Goal: Check status: Check status

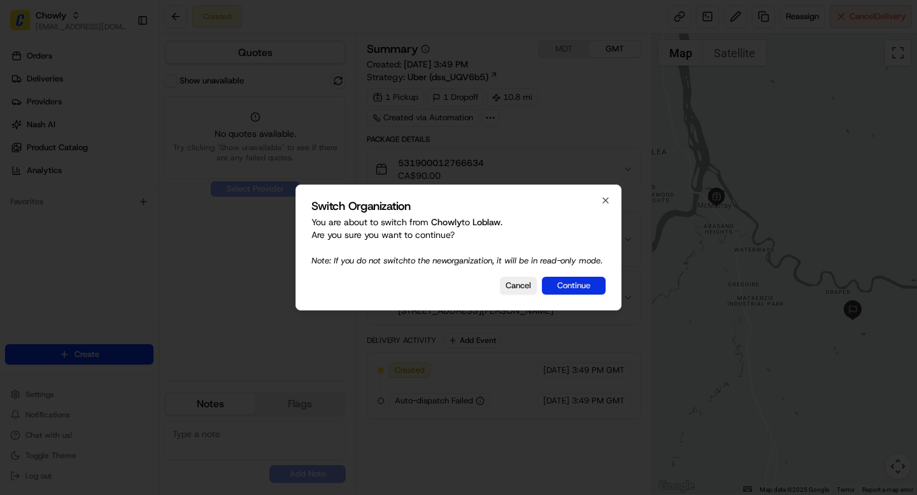
click at [571, 295] on button "Continue" at bounding box center [574, 286] width 64 height 18
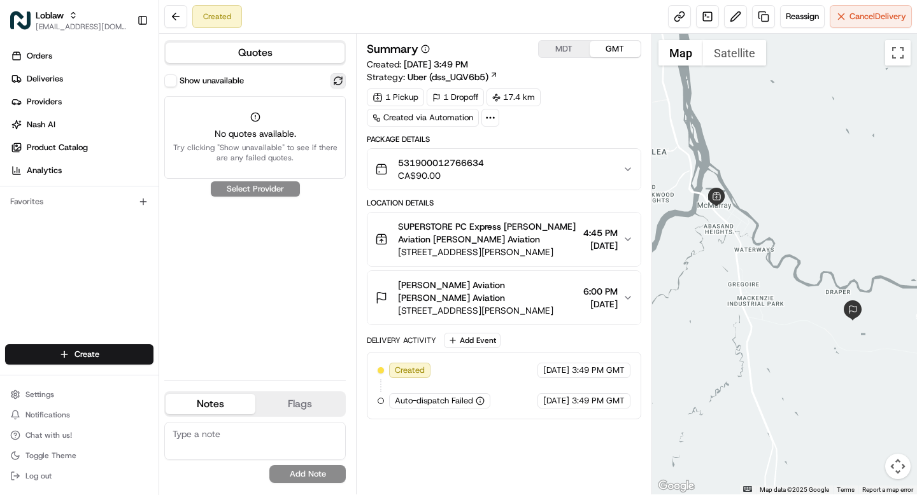
click at [337, 80] on button at bounding box center [337, 80] width 15 height 15
click at [172, 77] on button "Show unavailable" at bounding box center [170, 80] width 13 height 13
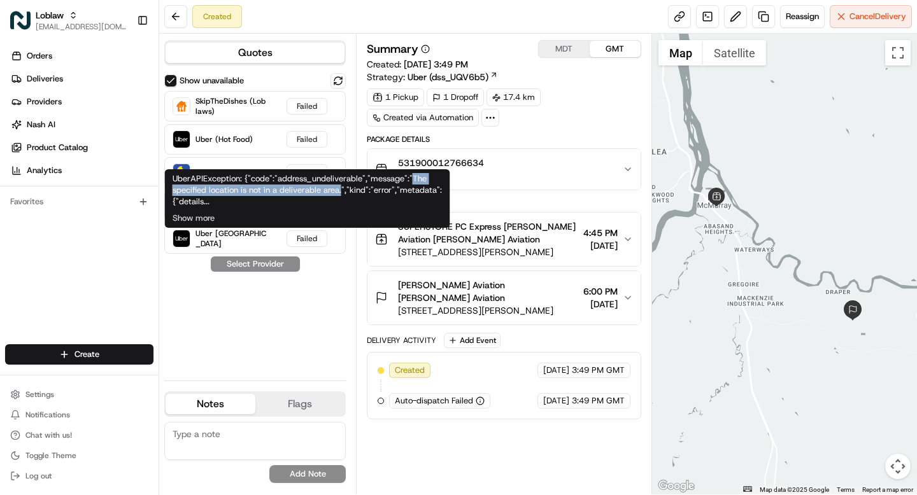
drag, startPoint x: 411, startPoint y: 178, endPoint x: 342, endPoint y: 189, distance: 69.6
click at [342, 189] on div "UberAPIException: {"code":"address_undeliverable","message":"The specified loca…" at bounding box center [307, 198] width 285 height 59
copy div "The specified location is not in a deliverable area."
